Goal: Task Accomplishment & Management: Manage account settings

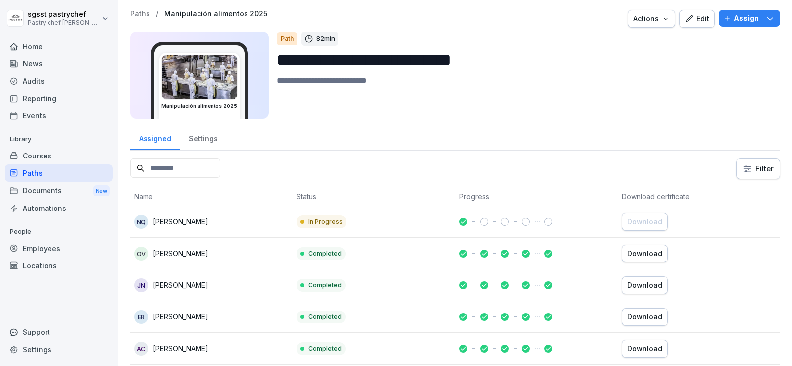
click at [60, 241] on div "Employees" at bounding box center [59, 247] width 108 height 17
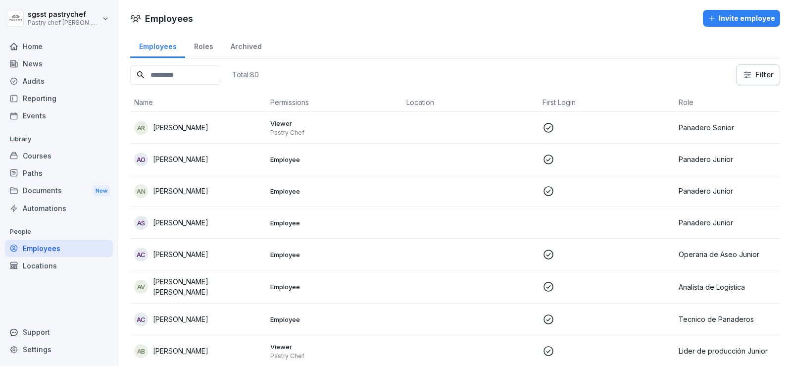
click at [182, 75] on input at bounding box center [175, 74] width 90 height 19
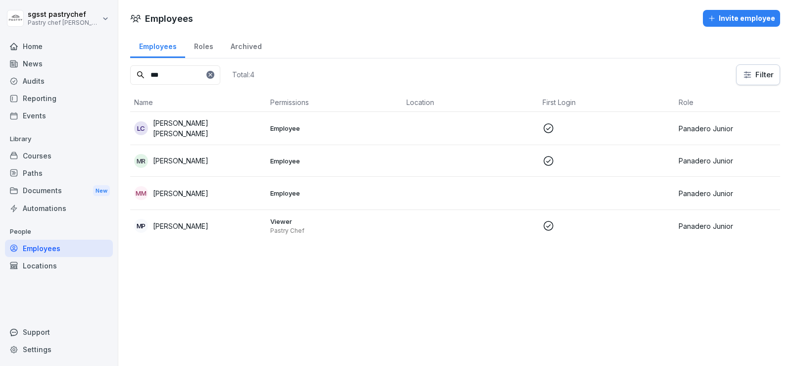
click at [229, 197] on td "MM [PERSON_NAME]" at bounding box center [198, 193] width 136 height 33
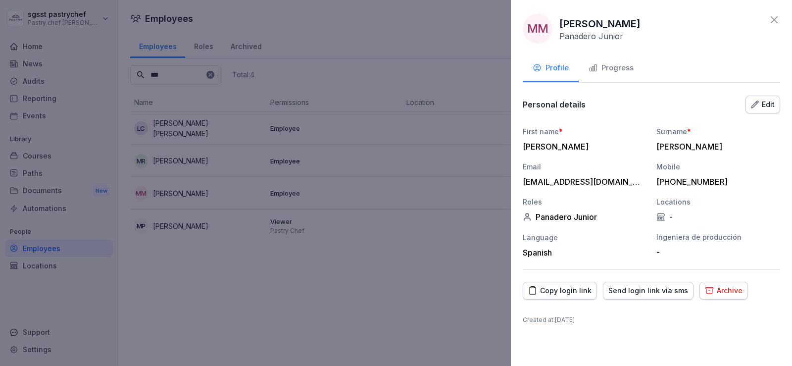
click at [587, 288] on div "Copy login link" at bounding box center [559, 290] width 63 height 11
click at [781, 21] on div "MM [PERSON_NAME] Junior Profile Progress Personal details Edit First name * [PE…" at bounding box center [651, 183] width 281 height 366
click at [777, 17] on icon at bounding box center [774, 20] width 12 height 12
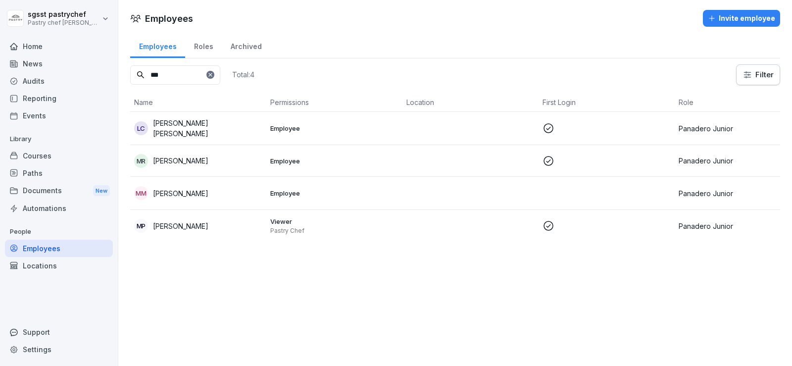
drag, startPoint x: 187, startPoint y: 81, endPoint x: 118, endPoint y: 76, distance: 69.4
click at [118, 76] on div "sgsst pastrychef Pastry chef Pastelería y Cocina gourmet Home News Audits Repor…" at bounding box center [396, 183] width 792 height 366
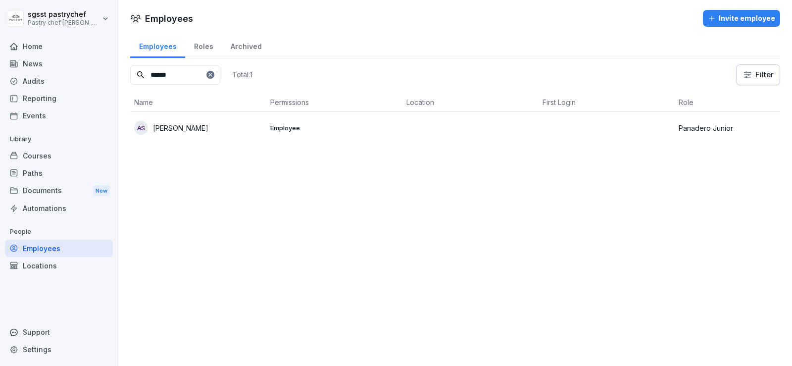
type input "******"
click at [208, 130] on p "[PERSON_NAME]" at bounding box center [180, 128] width 55 height 10
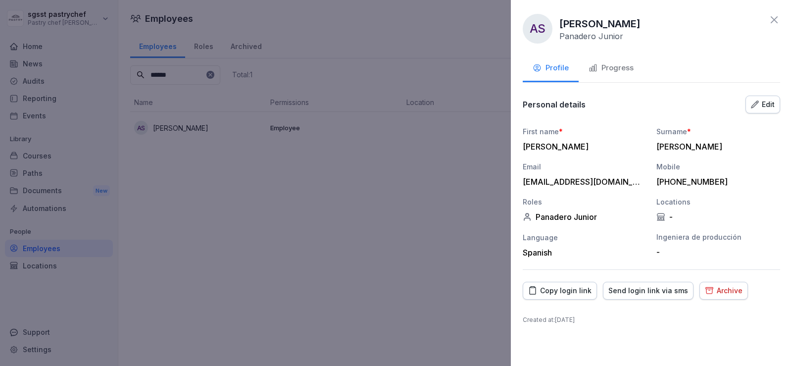
click at [563, 291] on div "Copy login link" at bounding box center [559, 290] width 63 height 11
